Goal: Transaction & Acquisition: Download file/media

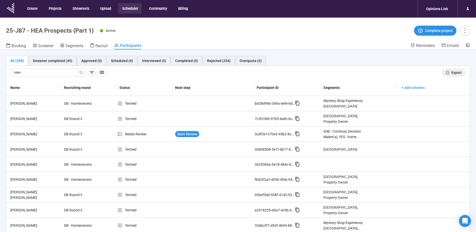
click at [455, 69] on button "Export" at bounding box center [454, 72] width 24 height 8
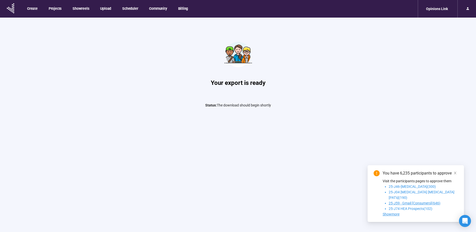
click at [404, 203] on span "25-J59 - Gmail [Consumers] ( 646 )" at bounding box center [415, 203] width 52 height 4
